Goal: Task Accomplishment & Management: Manage account settings

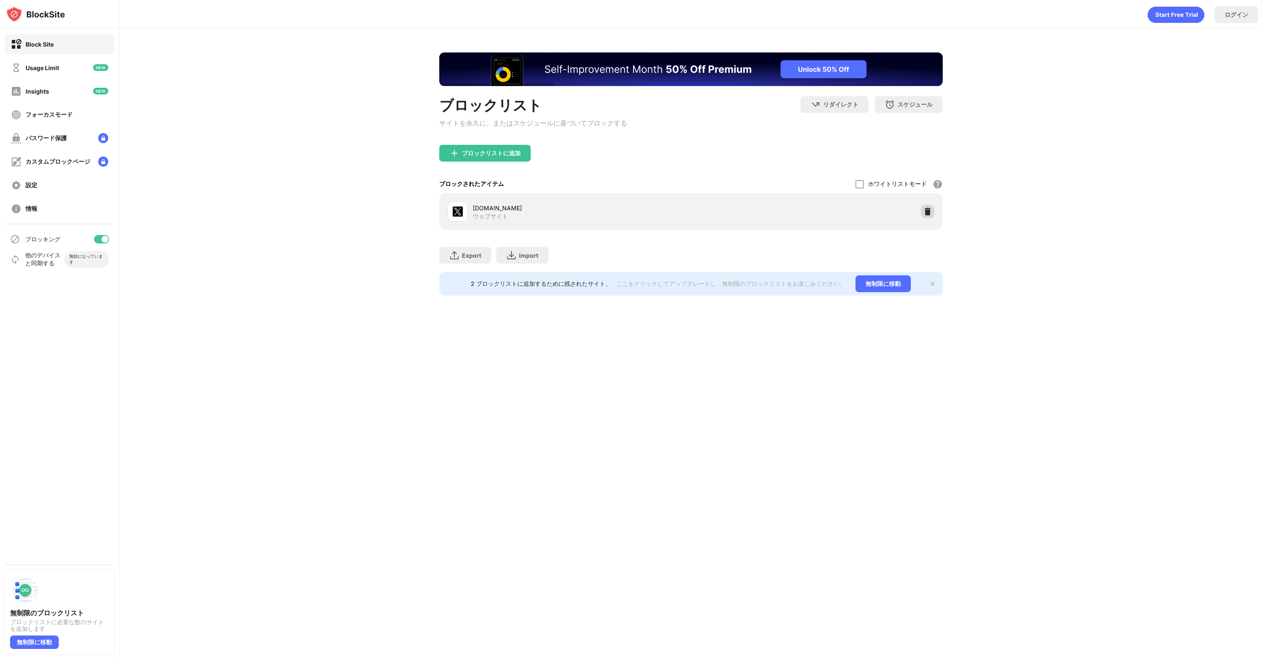
click at [925, 213] on img at bounding box center [928, 211] width 8 height 8
